Goal: Find contact information: Obtain details needed to contact an individual or organization

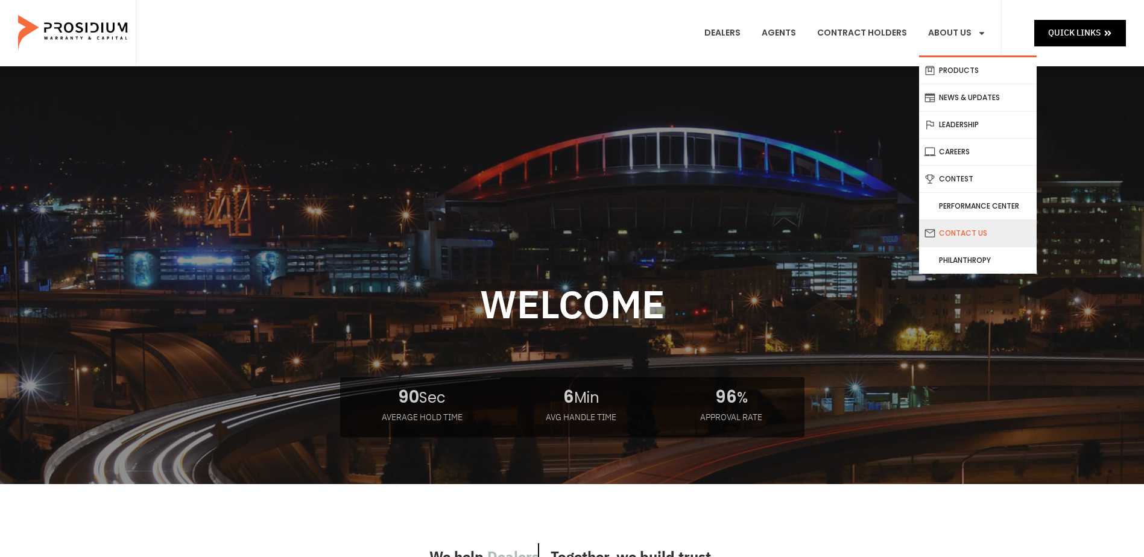
click at [971, 226] on link "Contact Us" at bounding box center [978, 233] width 118 height 27
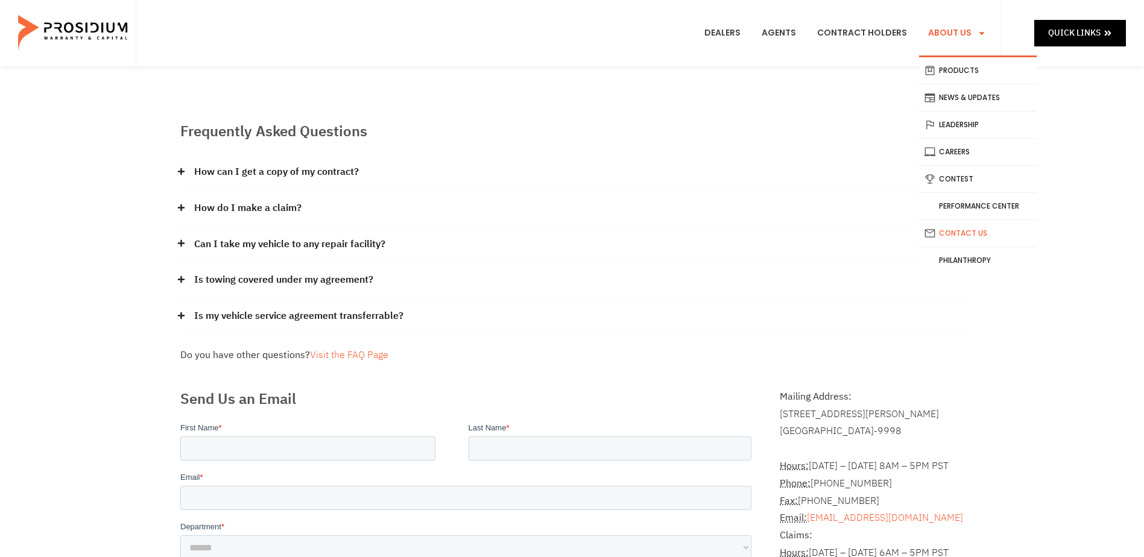
click at [946, 31] on link "About Us" at bounding box center [957, 33] width 76 height 45
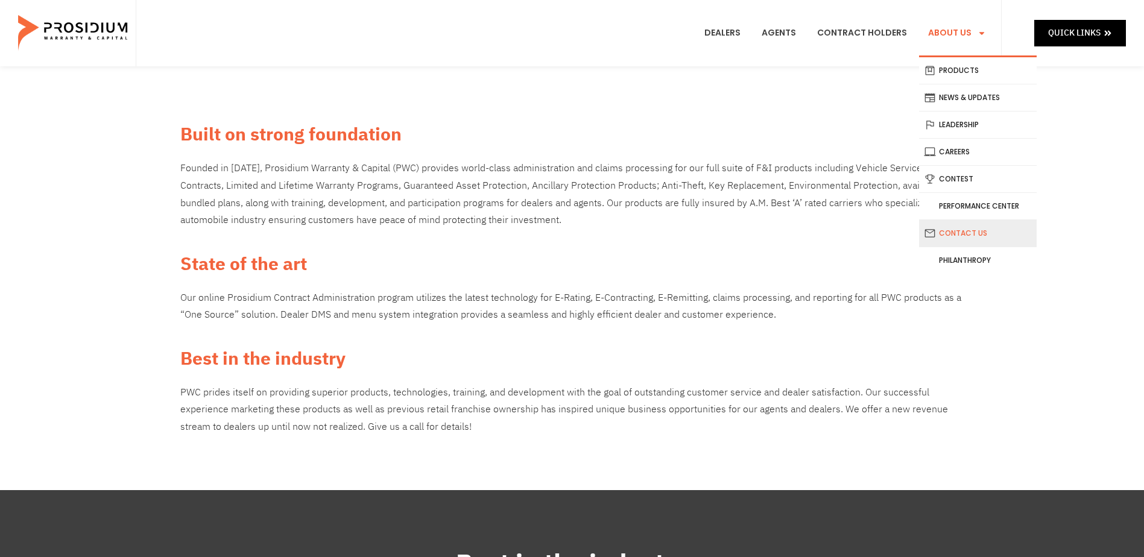
click at [969, 235] on link "Contact Us" at bounding box center [978, 233] width 118 height 27
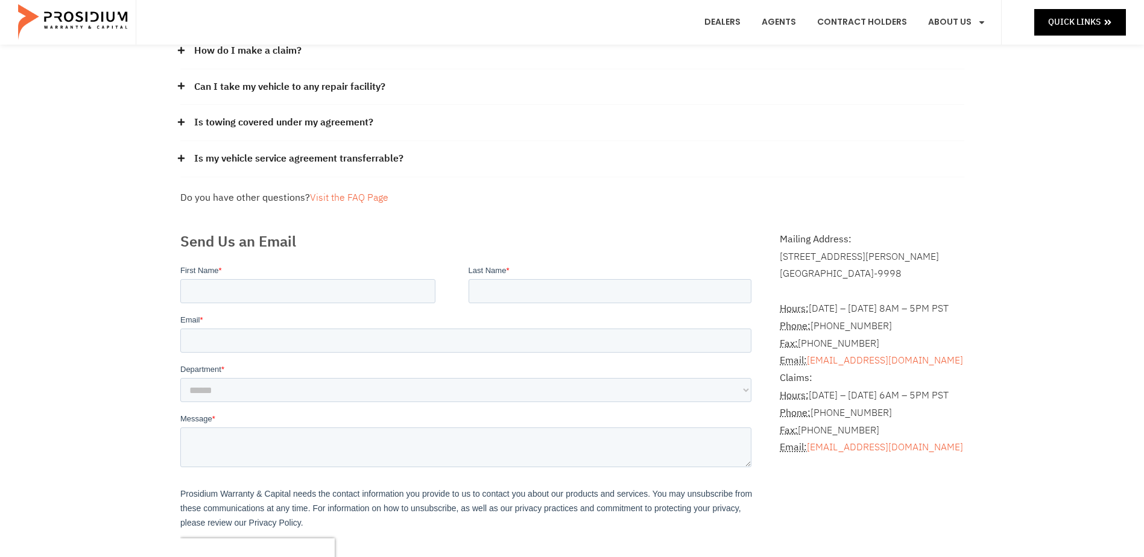
scroll to position [181, 0]
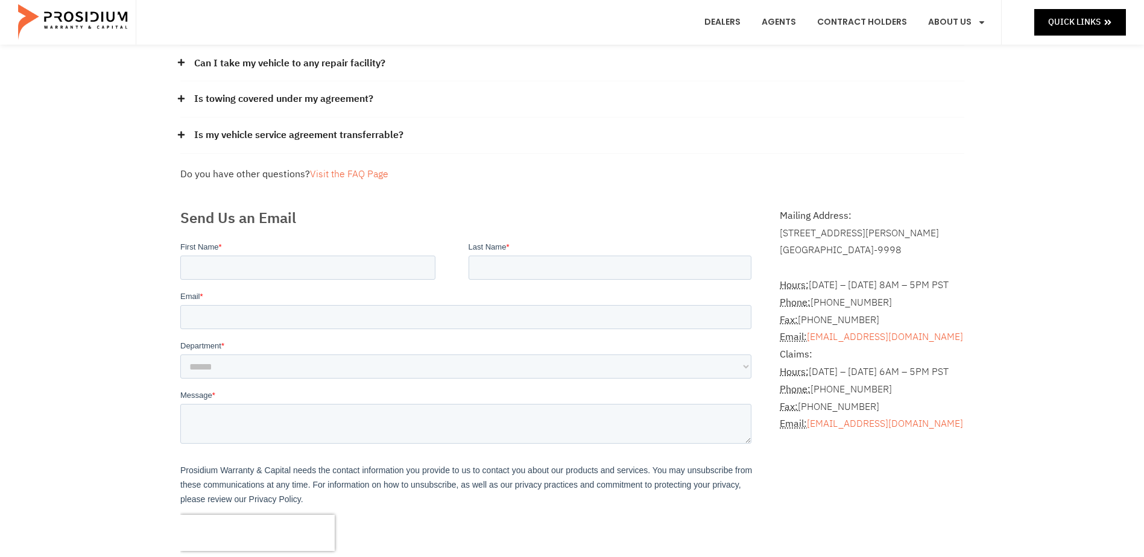
click at [728, 117] on div "Is towing covered under my agreement?" at bounding box center [572, 99] width 784 height 36
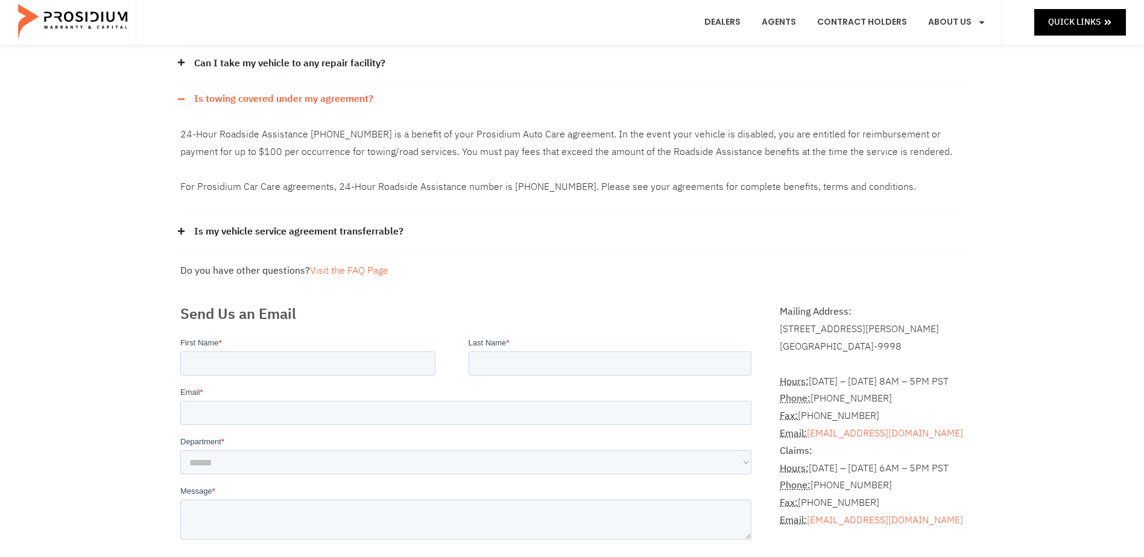
click at [604, 31] on div "Dealers Agents Contract Holders About Us Products News & Updates Leadership Car…" at bounding box center [569, 22] width 866 height 45
click at [642, 73] on div "Can I take my vehicle to any repair facility?" at bounding box center [572, 64] width 784 height 36
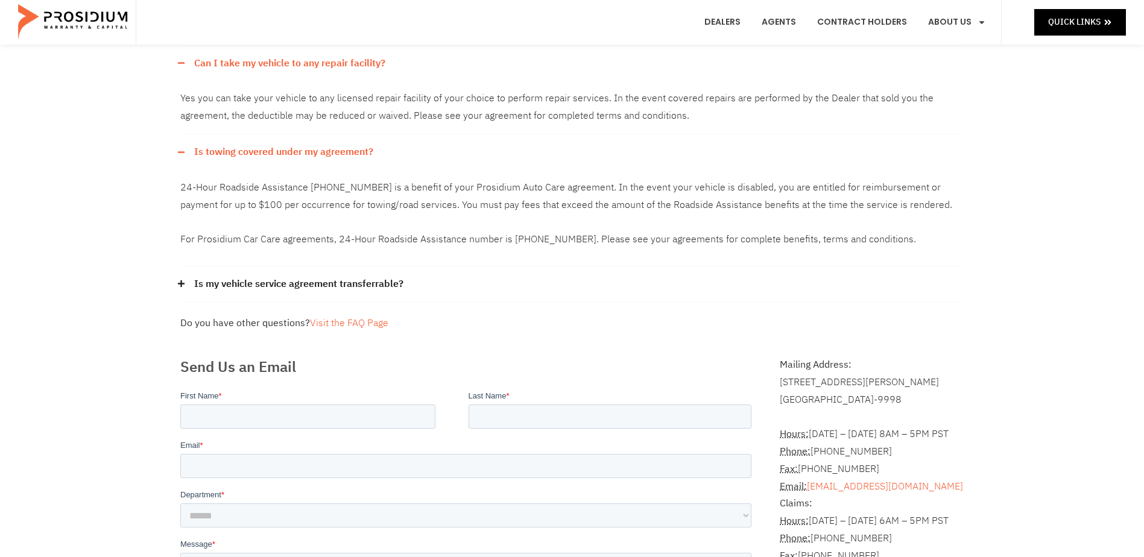
click at [641, 30] on div "Dealers Agents Contract Holders About Us Products News & Updates Leadership Car…" at bounding box center [569, 22] width 866 height 45
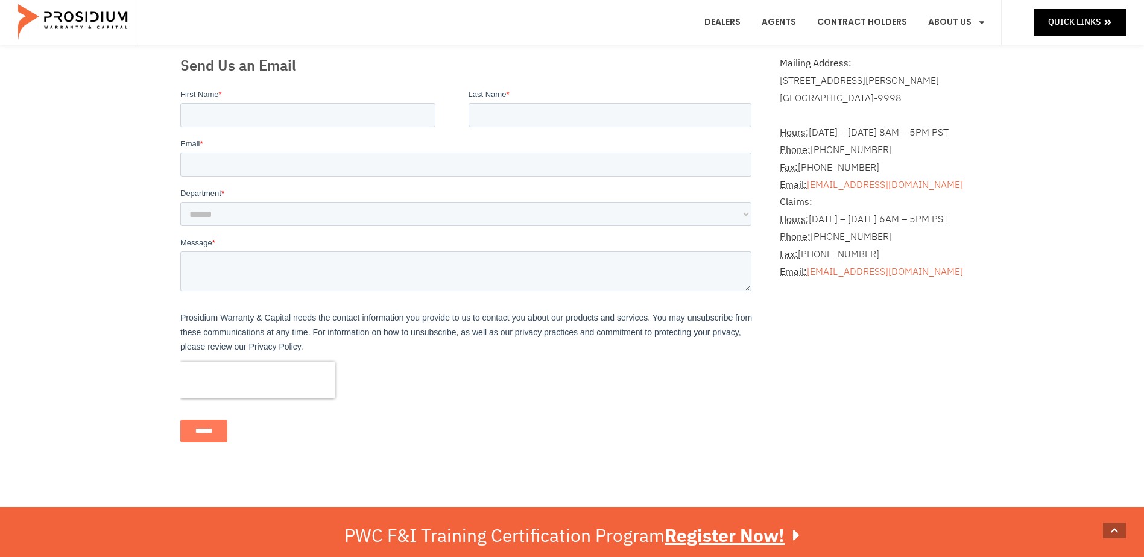
scroll to position [422, 0]
